Goal: Task Accomplishment & Management: Complete application form

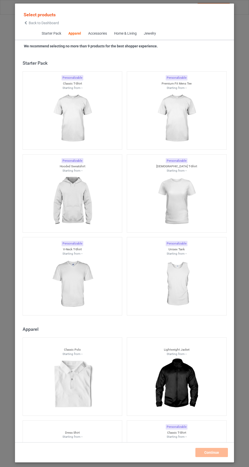
click at [24, 22] on icon at bounding box center [26, 23] width 4 height 4
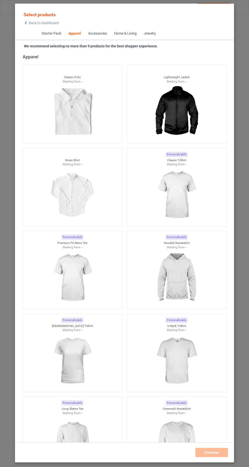
click at [24, 23] on icon at bounding box center [26, 23] width 4 height 4
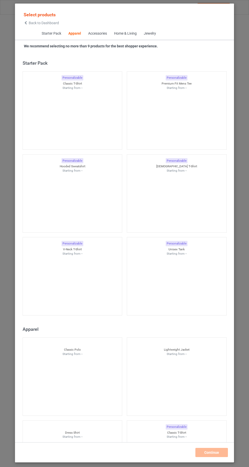
scroll to position [272, 0]
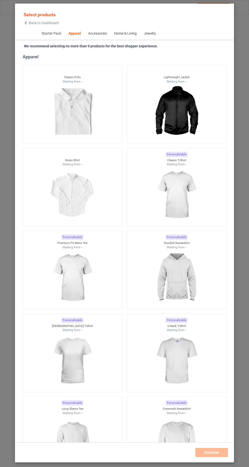
click at [175, 189] on img at bounding box center [177, 194] width 46 height 57
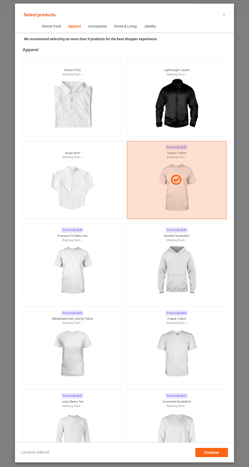
click at [185, 268] on img at bounding box center [177, 270] width 46 height 57
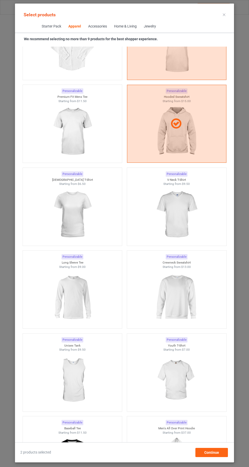
scroll to position [413, 0]
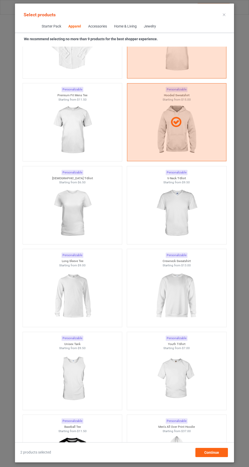
click at [195, 285] on img at bounding box center [177, 295] width 46 height 57
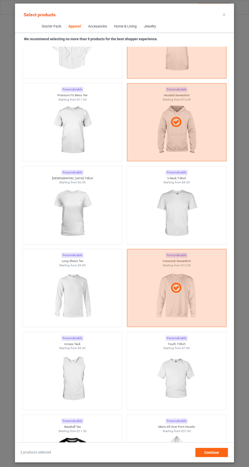
click at [59, 292] on img at bounding box center [73, 295] width 46 height 57
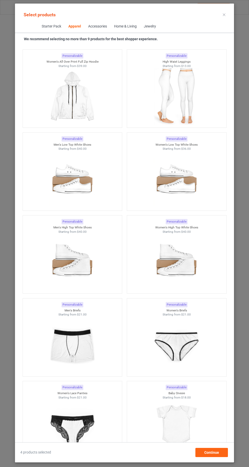
scroll to position [1576, 0]
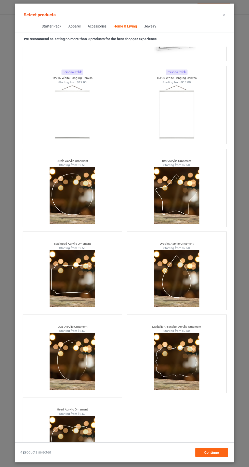
scroll to position [34, 0]
click at [208, 452] on span "Continue" at bounding box center [212, 452] width 15 height 4
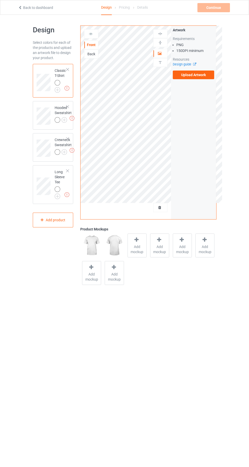
click at [136, 245] on span "Add mockup" at bounding box center [137, 249] width 19 height 10
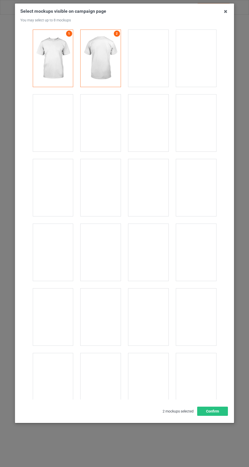
scroll to position [7013, 0]
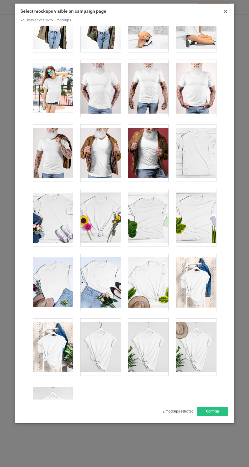
click at [205, 328] on div at bounding box center [196, 346] width 40 height 57
click at [50, 400] on div at bounding box center [53, 411] width 40 height 57
click at [91, 339] on div at bounding box center [101, 346] width 40 height 57
click at [138, 272] on div at bounding box center [148, 282] width 40 height 57
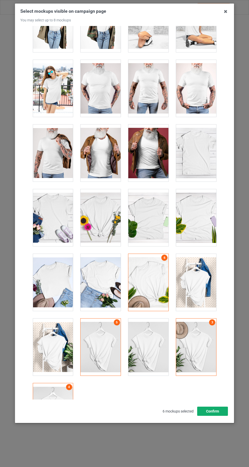
click at [217, 415] on button "Confirm" at bounding box center [212, 410] width 31 height 9
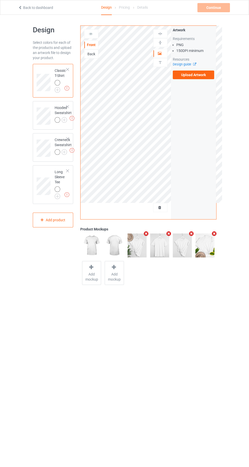
click at [0, 0] on img at bounding box center [0, 0] width 0 height 0
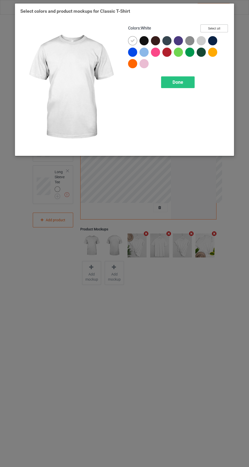
click at [222, 28] on button "Select all" at bounding box center [214, 28] width 27 height 8
click at [130, 41] on div at bounding box center [132, 40] width 9 height 9
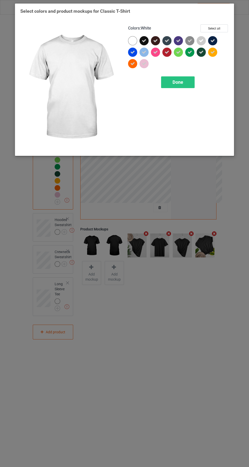
click at [191, 46] on div at bounding box center [190, 41] width 11 height 11
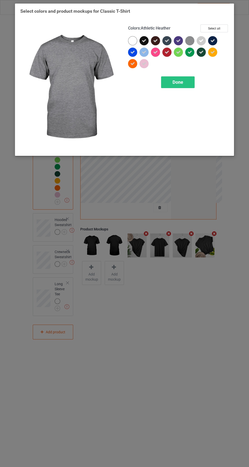
click at [186, 39] on img at bounding box center [189, 40] width 9 height 9
click at [201, 42] on icon at bounding box center [201, 40] width 5 height 5
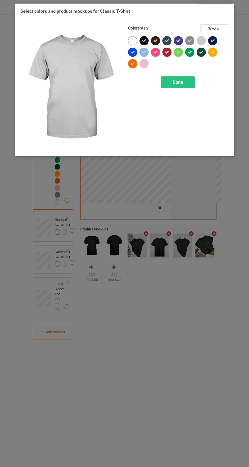
click at [173, 80] on span "Done" at bounding box center [178, 81] width 11 height 5
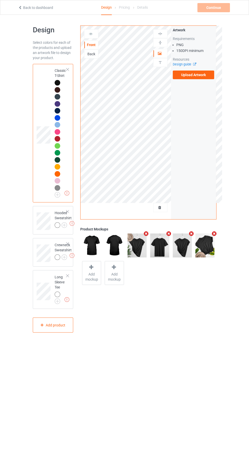
click at [58, 224] on div at bounding box center [58, 225] width 6 height 6
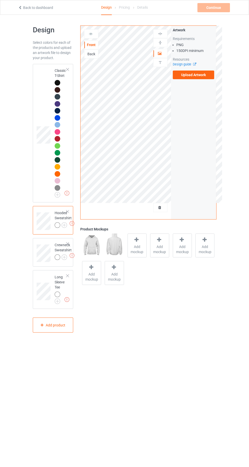
click at [0, 0] on img at bounding box center [0, 0] width 0 height 0
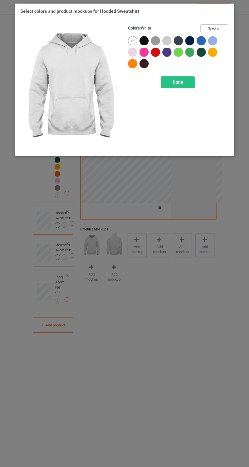
click at [221, 27] on button "Select all" at bounding box center [214, 28] width 27 height 8
click at [132, 40] on icon at bounding box center [132, 40] width 5 height 5
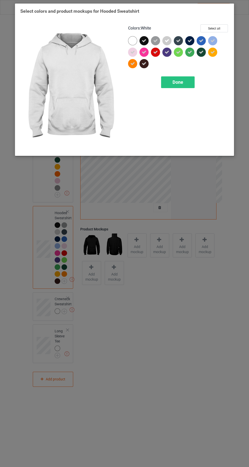
click at [167, 40] on icon at bounding box center [167, 40] width 5 height 5
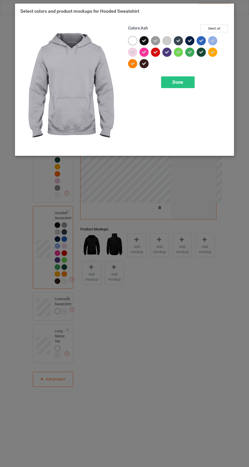
click at [172, 83] on div "Done" at bounding box center [178, 82] width 34 height 12
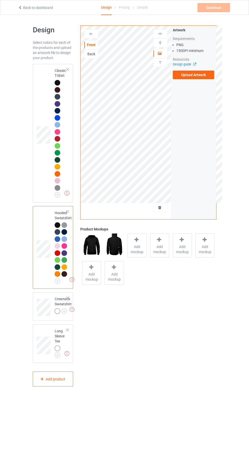
click at [0, 0] on img at bounding box center [0, 0] width 0 height 0
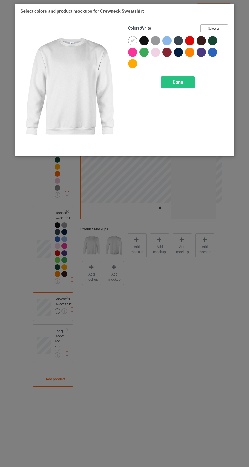
click at [216, 27] on button "Select all" at bounding box center [214, 28] width 27 height 8
click at [130, 40] on div at bounding box center [132, 40] width 9 height 9
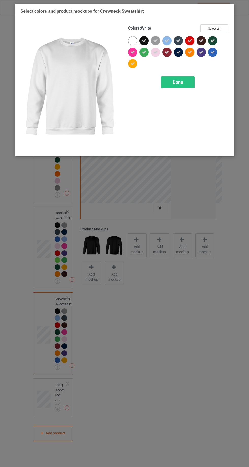
click at [178, 81] on span "Done" at bounding box center [178, 81] width 11 height 5
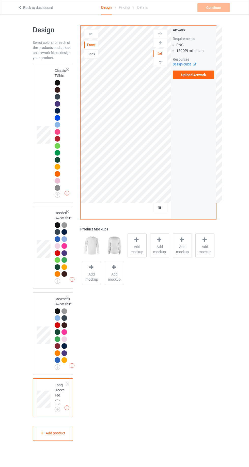
click at [0, 0] on img at bounding box center [0, 0] width 0 height 0
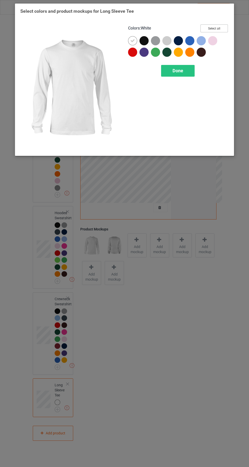
click at [213, 27] on button "Select all" at bounding box center [214, 28] width 27 height 8
click at [132, 37] on div at bounding box center [132, 40] width 9 height 9
click at [215, 28] on button "Select all" at bounding box center [214, 28] width 27 height 8
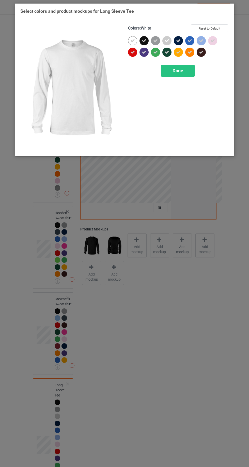
click at [134, 41] on icon at bounding box center [132, 40] width 5 height 5
click at [171, 69] on div "Done" at bounding box center [178, 71] width 34 height 12
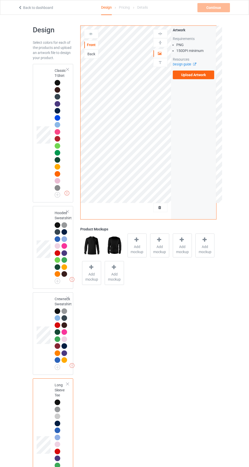
click at [0, 0] on img at bounding box center [0, 0] width 0 height 0
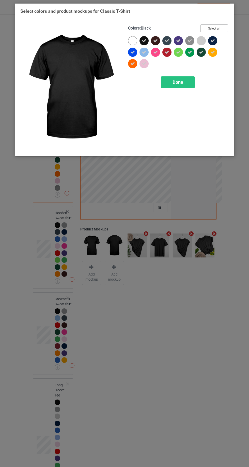
click at [214, 26] on button "Select all" at bounding box center [214, 28] width 27 height 8
click at [219, 25] on button "Reset to Default" at bounding box center [209, 28] width 37 height 8
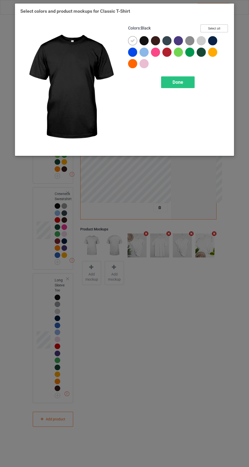
click at [214, 28] on button "Select all" at bounding box center [214, 28] width 27 height 8
click at [222, 26] on button "Reset to Default" at bounding box center [209, 28] width 37 height 8
click at [220, 30] on button "Select all" at bounding box center [214, 28] width 27 height 8
click at [212, 28] on button "Reset to Default" at bounding box center [209, 28] width 37 height 8
click at [209, 27] on button "Select all" at bounding box center [214, 28] width 27 height 8
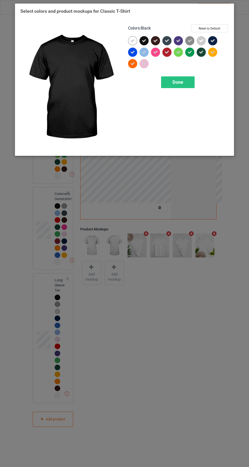
click at [132, 40] on icon at bounding box center [132, 40] width 5 height 5
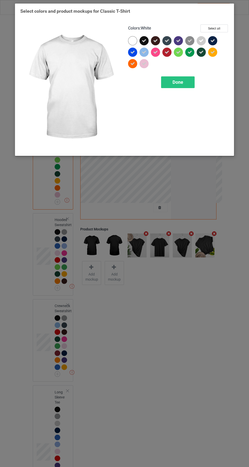
click at [167, 79] on div "Done" at bounding box center [178, 82] width 34 height 12
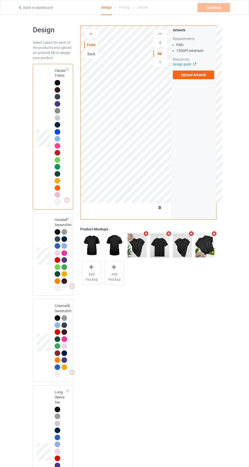
click at [0, 0] on img at bounding box center [0, 0] width 0 height 0
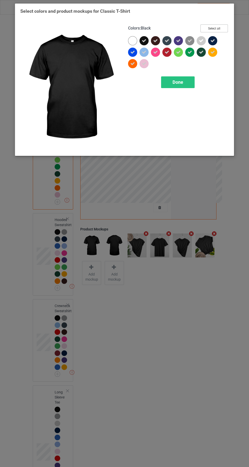
click at [217, 26] on button "Select all" at bounding box center [214, 28] width 27 height 8
click at [210, 26] on button "Reset to Default" at bounding box center [209, 28] width 37 height 8
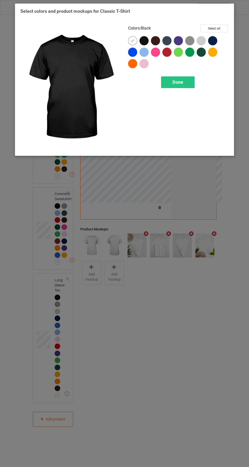
click at [218, 41] on div at bounding box center [213, 41] width 11 height 11
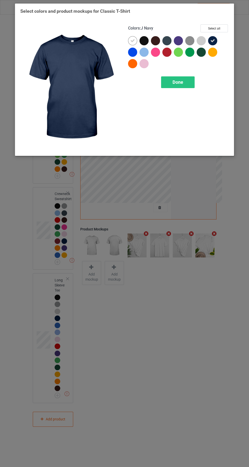
click at [130, 40] on div at bounding box center [132, 40] width 9 height 9
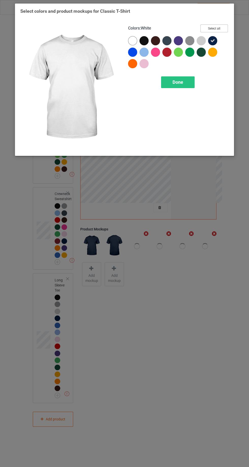
click at [217, 26] on button "Select all" at bounding box center [214, 28] width 27 height 8
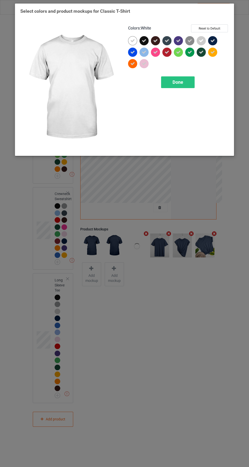
click at [130, 39] on div at bounding box center [132, 40] width 9 height 9
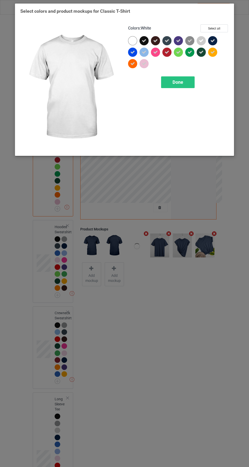
click at [178, 82] on span "Done" at bounding box center [178, 81] width 11 height 5
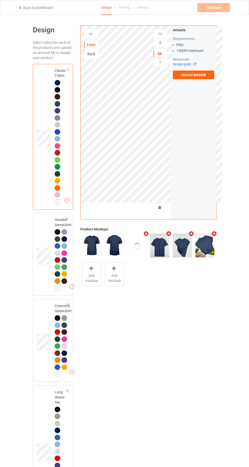
click at [192, 75] on label "Upload Artwork" at bounding box center [194, 74] width 42 height 9
click at [0, 0] on input "Upload Artwork" at bounding box center [0, 0] width 0 height 0
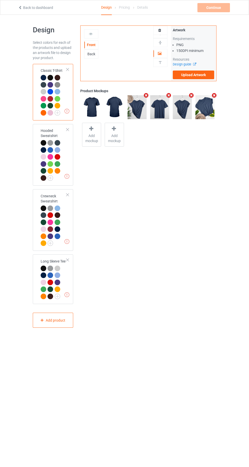
click at [194, 75] on label "Upload Artwork" at bounding box center [194, 74] width 42 height 9
click at [0, 0] on input "Upload Artwork" at bounding box center [0, 0] width 0 height 0
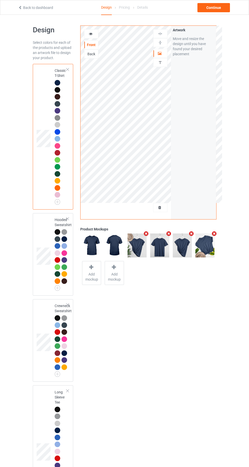
click at [91, 33] on icon at bounding box center [91, 33] width 4 height 4
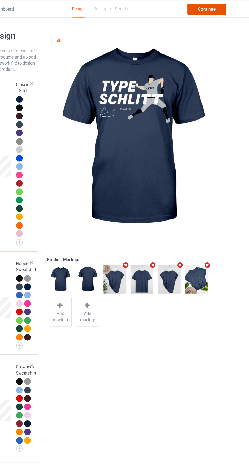
click at [212, 7] on div "Continue" at bounding box center [214, 7] width 33 height 9
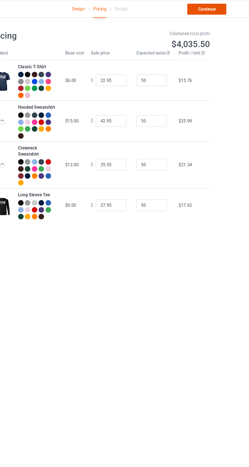
click at [213, 9] on link "Continue" at bounding box center [214, 7] width 33 height 9
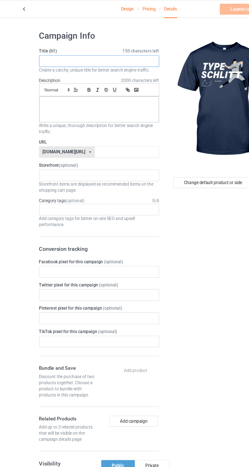
click at [49, 51] on input "text" at bounding box center [83, 51] width 100 height 10
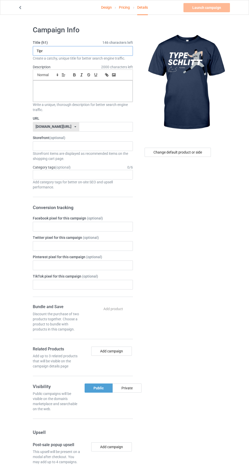
click at [56, 51] on input "Tipr" at bounding box center [83, 51] width 100 height 10
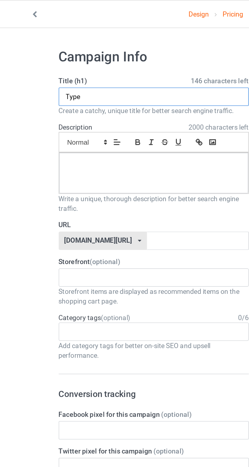
type input "Type"
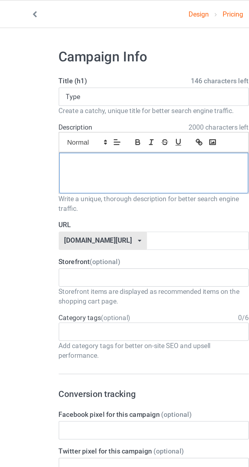
click at [46, 93] on div at bounding box center [83, 90] width 100 height 21
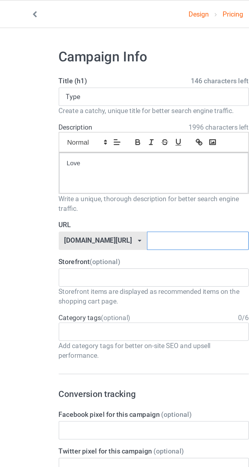
click at [108, 125] on input "text" at bounding box center [106, 127] width 54 height 10
type input "Type"
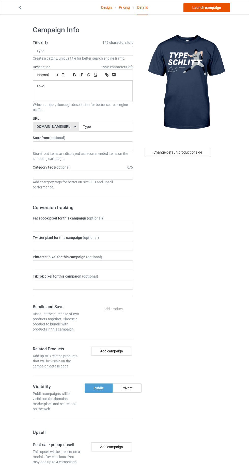
click at [202, 7] on link "Launch campaign" at bounding box center [207, 7] width 47 height 9
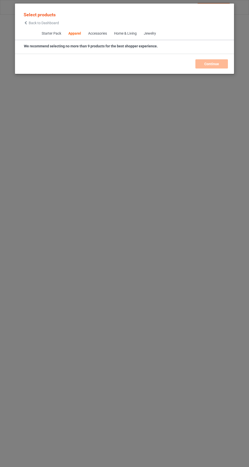
click at [26, 23] on icon at bounding box center [26, 23] width 4 height 4
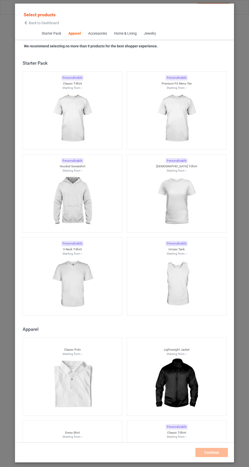
scroll to position [272, 0]
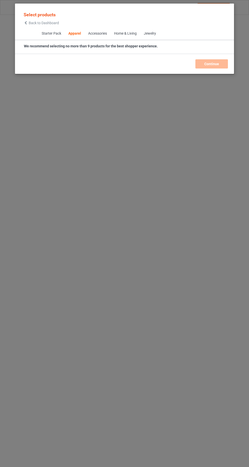
click at [26, 23] on icon at bounding box center [26, 23] width 4 height 4
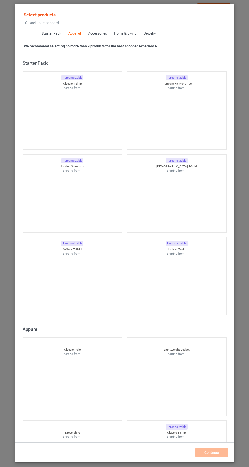
scroll to position [272, 0]
